Goal: Task Accomplishment & Management: Use online tool/utility

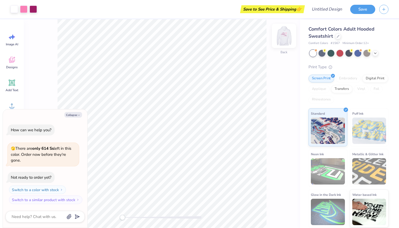
click at [288, 41] on img at bounding box center [284, 35] width 21 height 21
drag, startPoint x: 123, startPoint y: 218, endPoint x: 133, endPoint y: 217, distance: 9.4
click at [133, 218] on div "Accessibility label" at bounding box center [132, 217] width 5 height 5
type textarea "x"
type input "5.84"
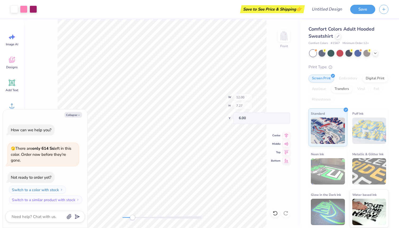
type input "2.83"
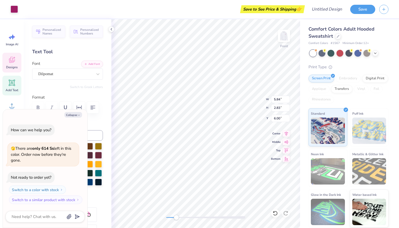
scroll to position [0, 0]
type textarea "x"
type textarea "K"
type textarea "x"
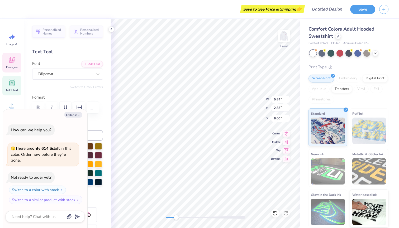
type textarea "Ka"
type textarea "x"
type textarea "Kap"
type textarea "x"
type textarea "[PERSON_NAME]"
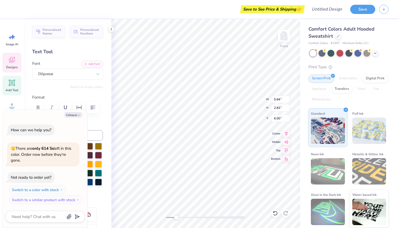
type textarea "x"
type textarea "Kappa"
type textarea "x"
type input "8.26"
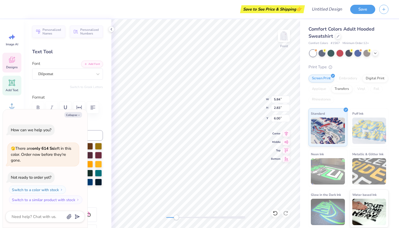
type input "2.47"
type input "8.27"
type textarea "x"
type textarea "A"
type textarea "x"
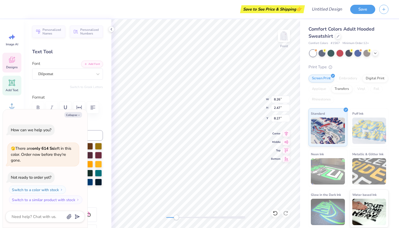
type textarea "Al"
type textarea "x"
type textarea "Alp"
type textarea "x"
type textarea "Alph"
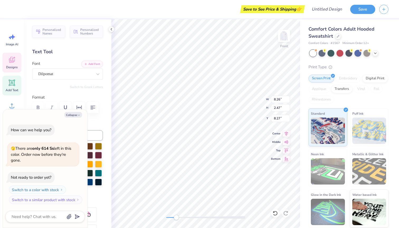
type textarea "x"
type textarea "Alpha"
type textarea "x"
type input "5.22"
type input "2.66"
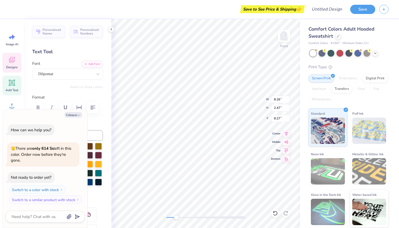
type input "9.84"
type textarea "x"
type textarea "T"
type textarea "x"
type textarea "Th"
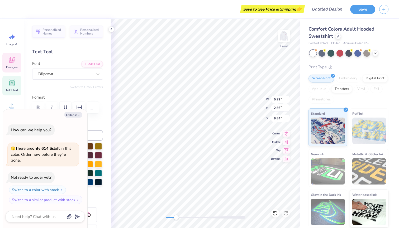
type textarea "x"
type textarea "The"
type textarea "x"
type textarea "Thet"
type textarea "x"
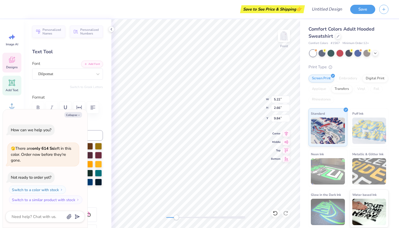
type textarea "Theta"
type textarea "x"
type input "10.65"
type input "0.39"
type input "12.88"
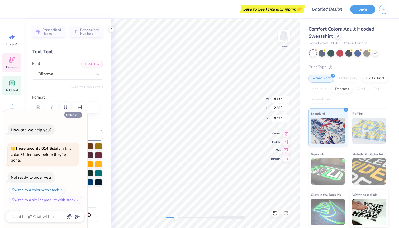
click at [75, 116] on button "Collapse" at bounding box center [73, 115] width 18 height 6
type textarea "x"
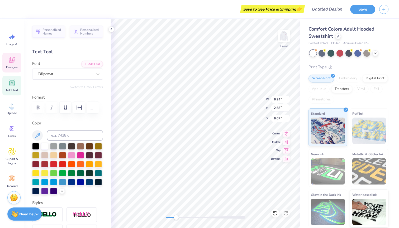
click at [75, 116] on div "Personalized Names Personalized Numbers Text Tool Add Font Font Dilpomat Switch…" at bounding box center [68, 123] width 88 height 209
click at [63, 192] on icon at bounding box center [62, 191] width 4 height 4
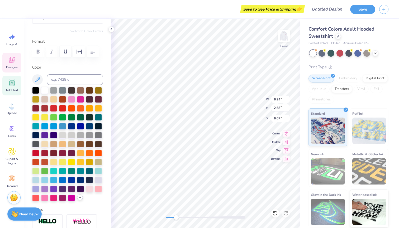
scroll to position [58, 0]
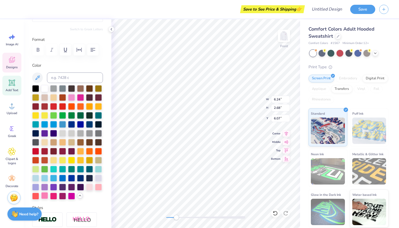
click at [46, 197] on div at bounding box center [44, 196] width 7 height 7
type input "8.18"
type input "3.42"
type input "8.34"
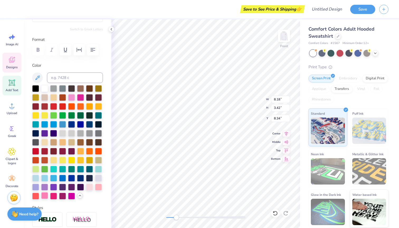
click at [45, 193] on div at bounding box center [44, 196] width 7 height 7
click at [43, 198] on div at bounding box center [44, 196] width 7 height 7
type input "6.60"
type input "2.67"
type input "9.84"
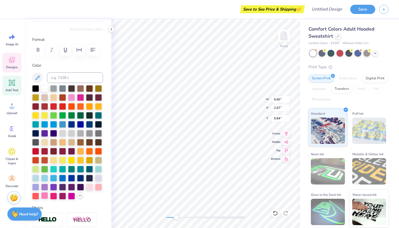
click at [46, 195] on div at bounding box center [44, 196] width 7 height 7
